Goal: Entertainment & Leisure: Consume media (video, audio)

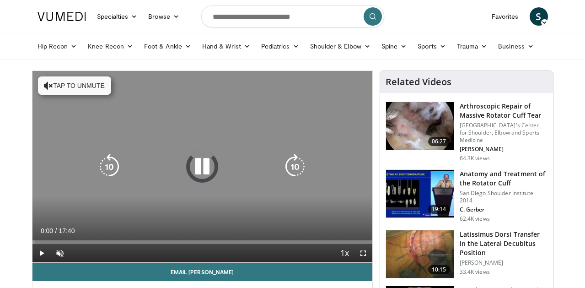
click at [102, 88] on button "Tap to unmute" at bounding box center [74, 85] width 73 height 18
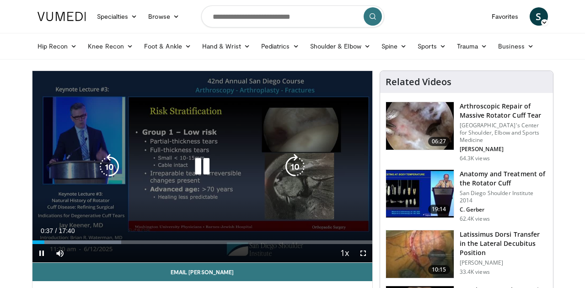
click at [202, 170] on icon "Video Player" at bounding box center [202, 167] width 26 height 26
click at [200, 170] on icon "Video Player" at bounding box center [202, 167] width 26 height 26
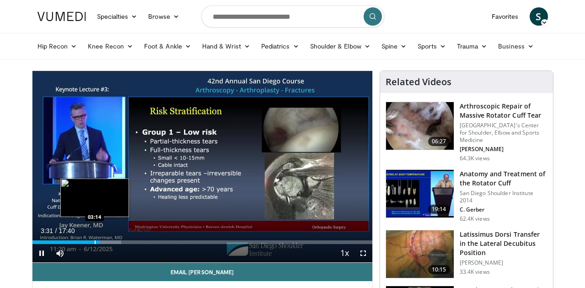
click at [95, 241] on div "Progress Bar" at bounding box center [95, 242] width 1 height 4
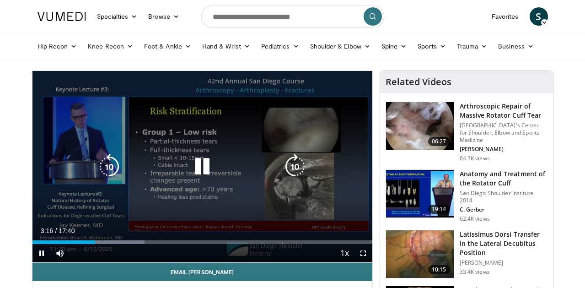
click at [203, 164] on icon "Video Player" at bounding box center [202, 167] width 26 height 26
click at [203, 165] on icon "Video Player" at bounding box center [202, 167] width 26 height 26
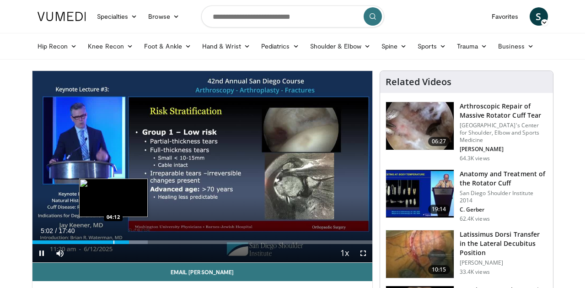
click at [113, 242] on div "Progress Bar" at bounding box center [113, 242] width 1 height 4
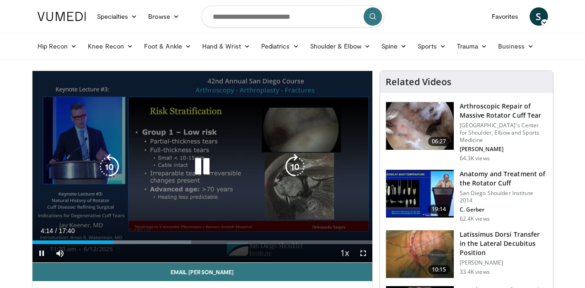
click at [102, 245] on div "Current Time 4:14 / Duration 17:40 Pause Skip Backward Skip Forward Mute Loaded…" at bounding box center [202, 253] width 340 height 18
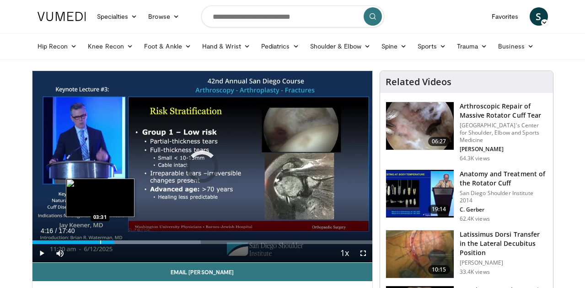
click at [100, 241] on div "Progress Bar" at bounding box center [100, 242] width 1 height 4
